Goal: Transaction & Acquisition: Purchase product/service

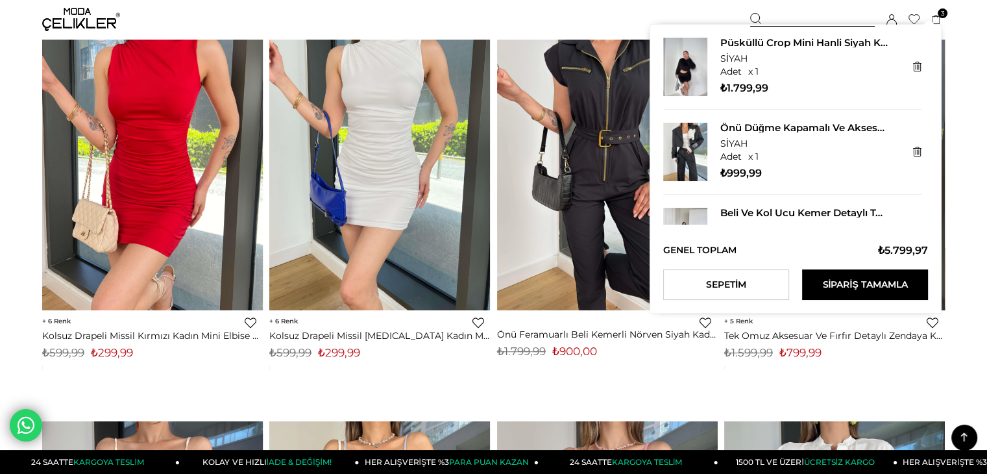
click at [938, 9] on span "3" at bounding box center [943, 13] width 10 height 10
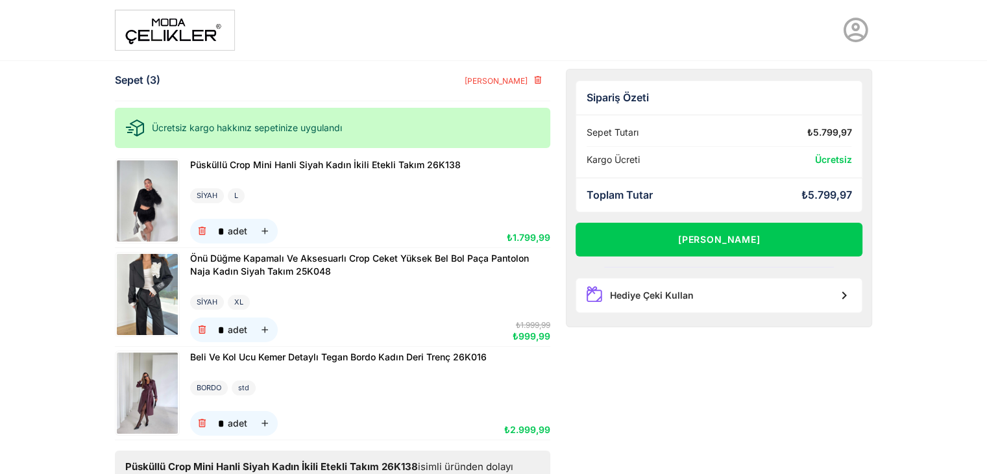
click at [136, 381] on img at bounding box center [147, 392] width 61 height 81
click at [153, 201] on img at bounding box center [147, 200] width 61 height 81
click at [154, 286] on img at bounding box center [147, 294] width 61 height 81
